Goal: Navigation & Orientation: Find specific page/section

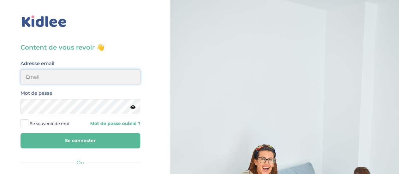
type input "mathilde.gartili@gmail.com"
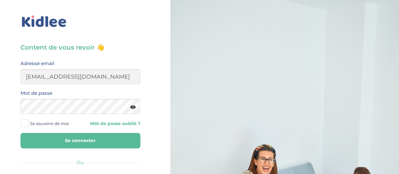
click at [74, 141] on button "Se connecter" at bounding box center [80, 140] width 120 height 15
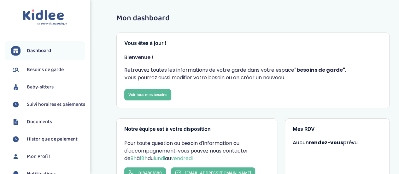
click at [47, 90] on span "Baby-sitters" at bounding box center [40, 87] width 27 height 8
